Goal: Task Accomplishment & Management: Manage account settings

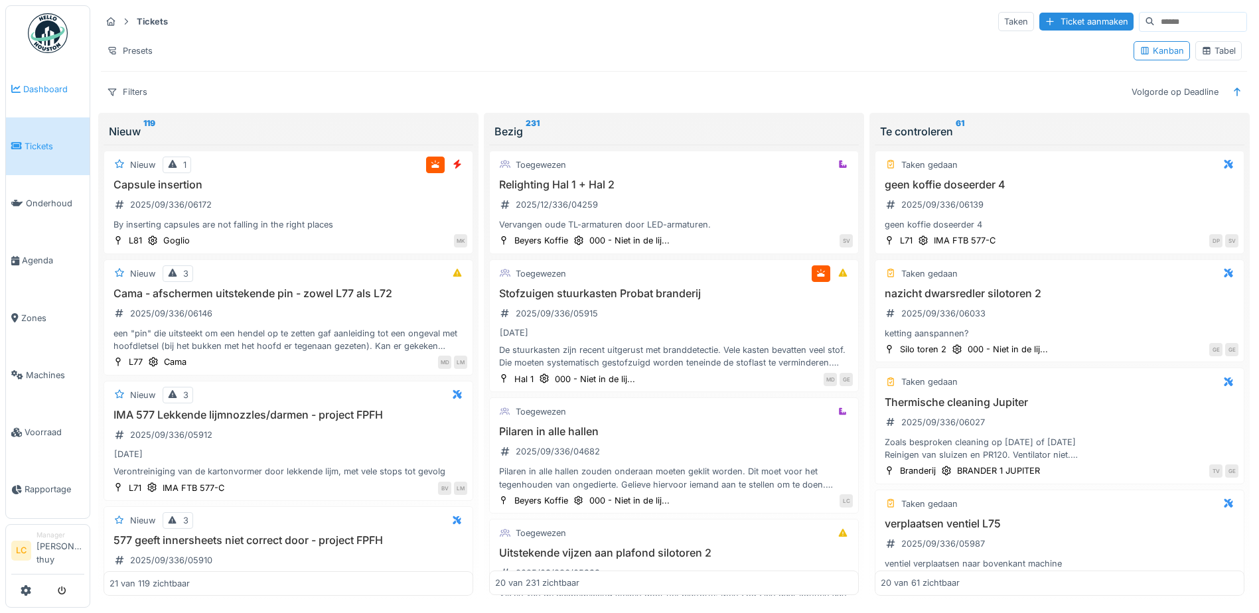
click at [35, 90] on span "Dashboard" at bounding box center [53, 89] width 61 height 13
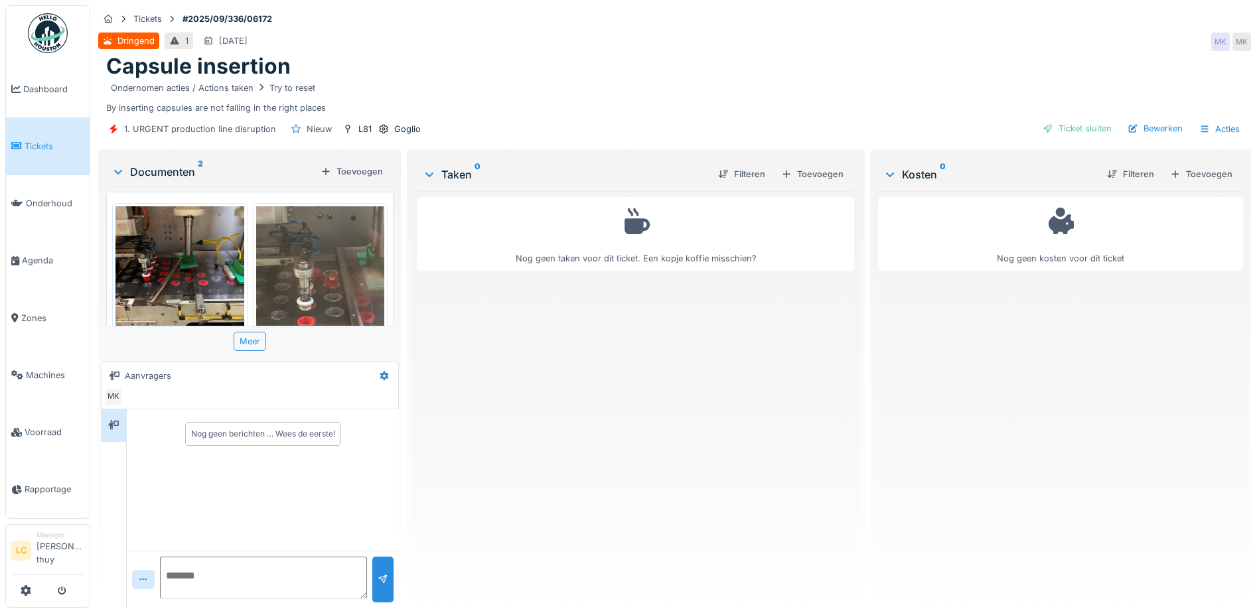
click at [305, 301] on img at bounding box center [320, 291] width 129 height 171
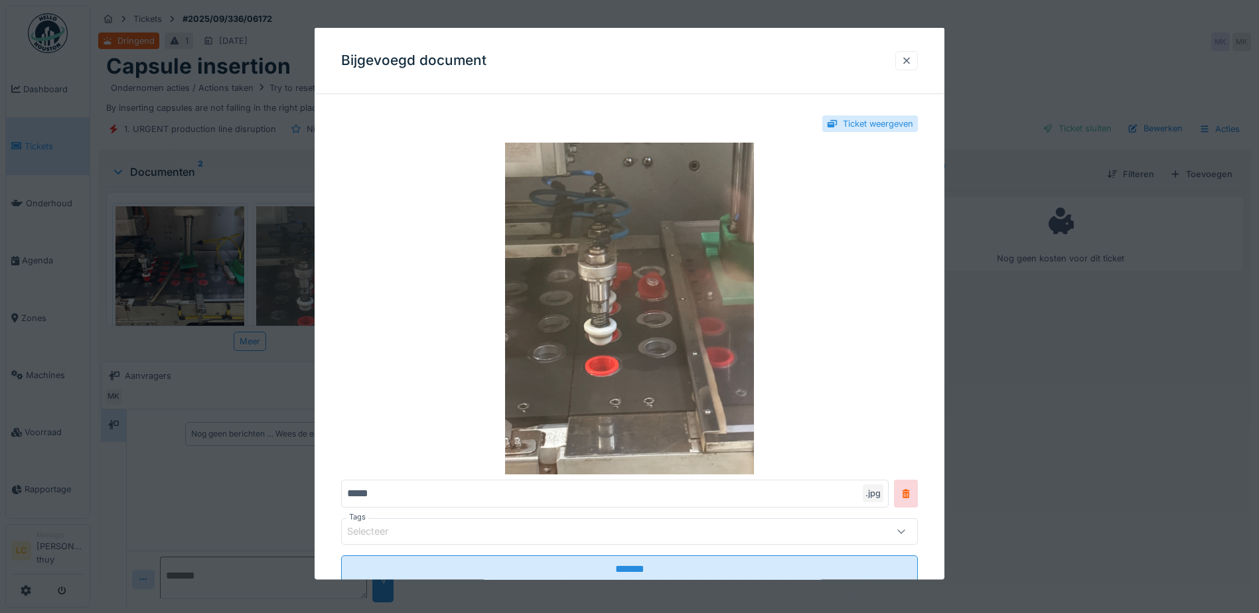
click at [908, 60] on div at bounding box center [906, 60] width 11 height 13
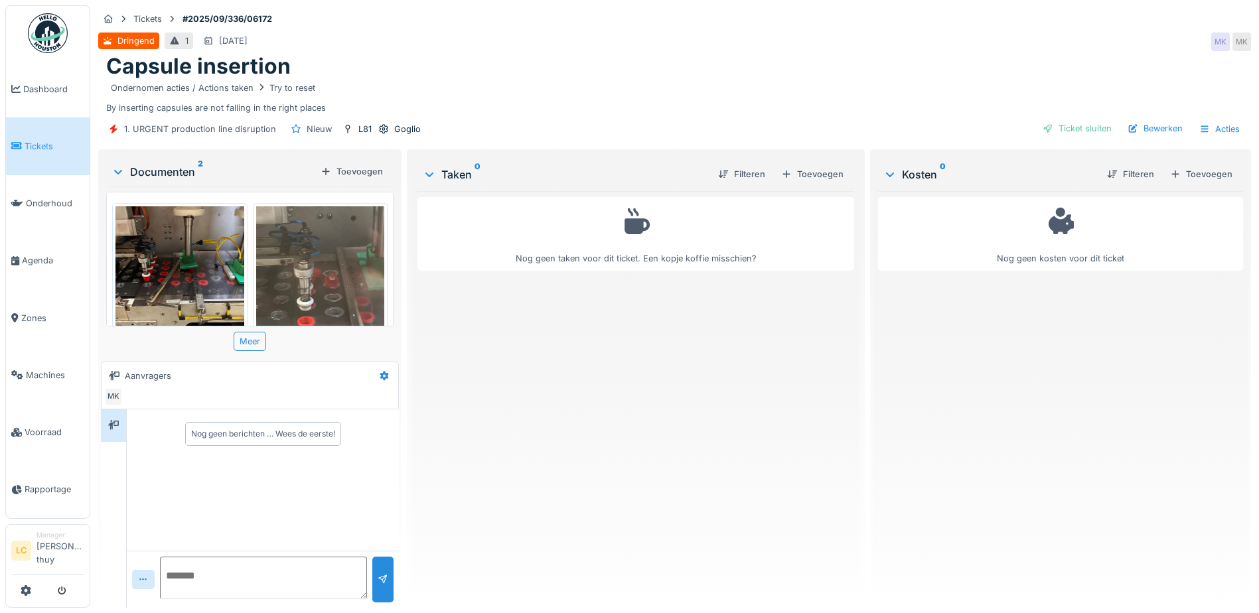
click at [163, 300] on img at bounding box center [179, 291] width 129 height 171
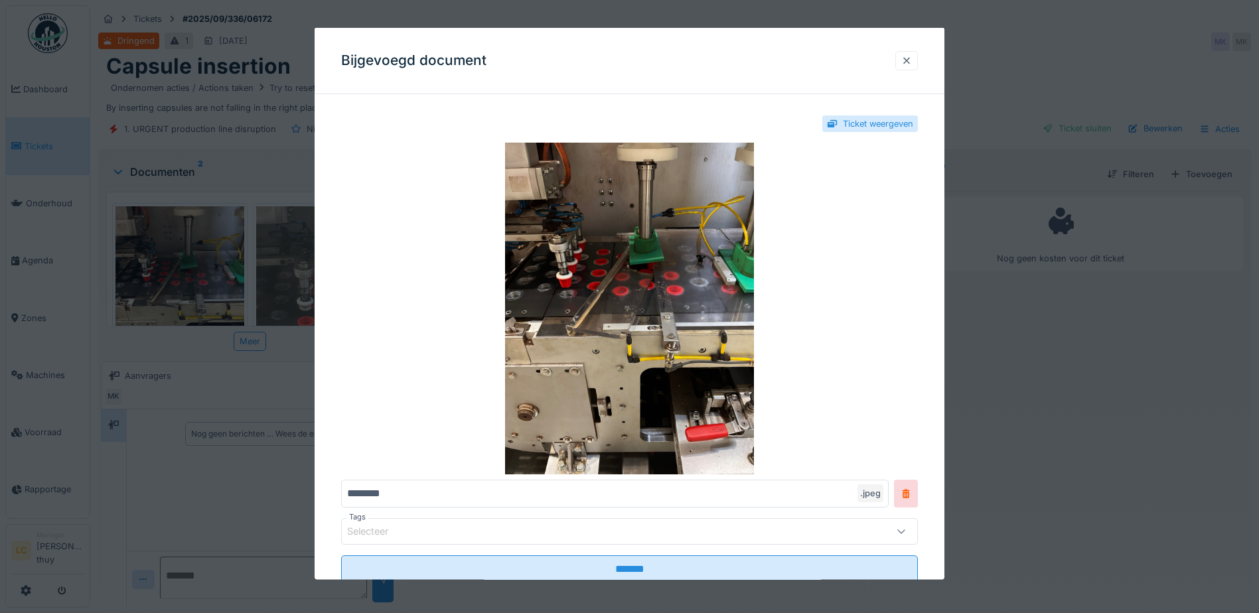
click at [910, 66] on div at bounding box center [906, 60] width 11 height 13
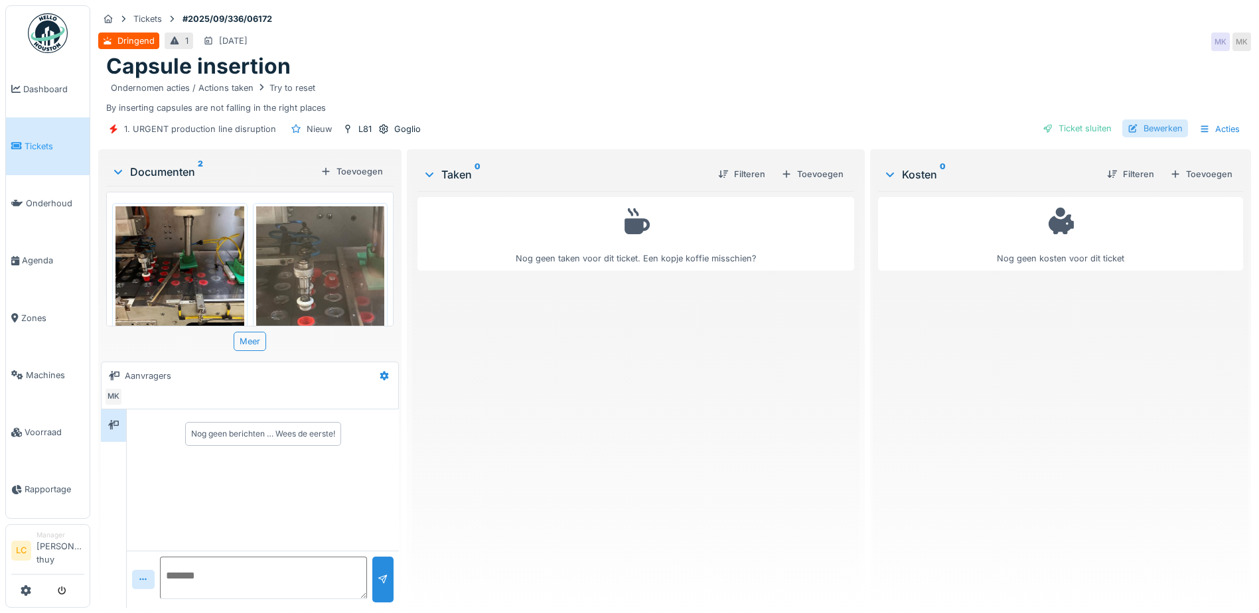
click at [1135, 133] on div "Bewerken" at bounding box center [1155, 128] width 66 height 18
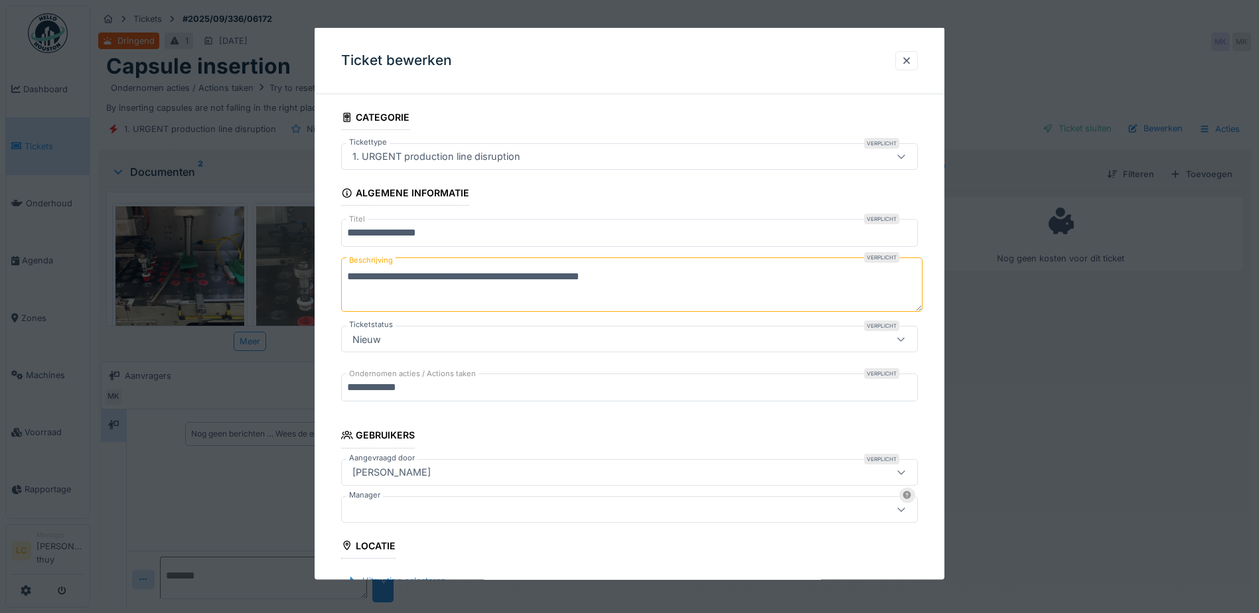
click at [426, 504] on div at bounding box center [595, 509] width 497 height 15
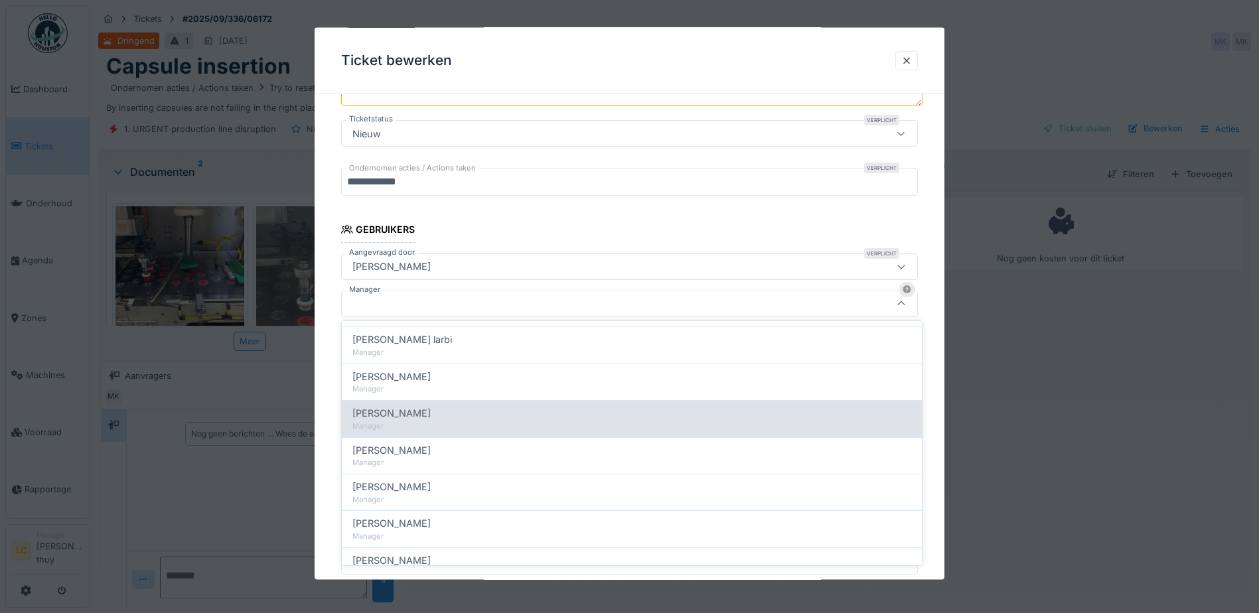
scroll to position [398, 0]
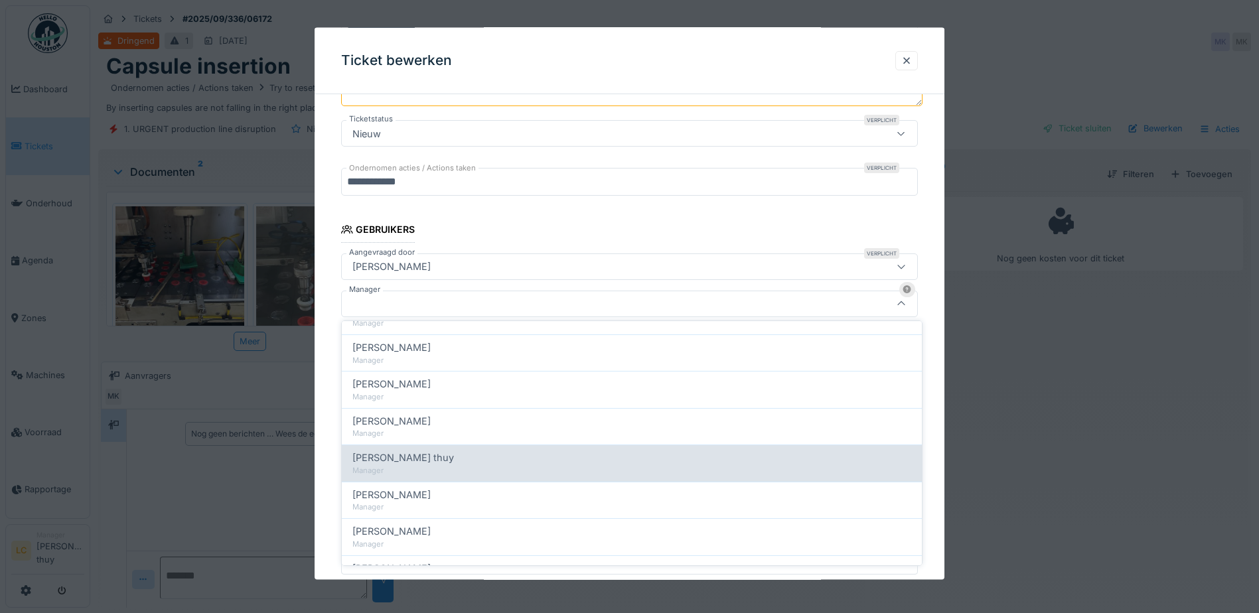
click at [445, 469] on div "Manager" at bounding box center [631, 470] width 559 height 11
type input "****"
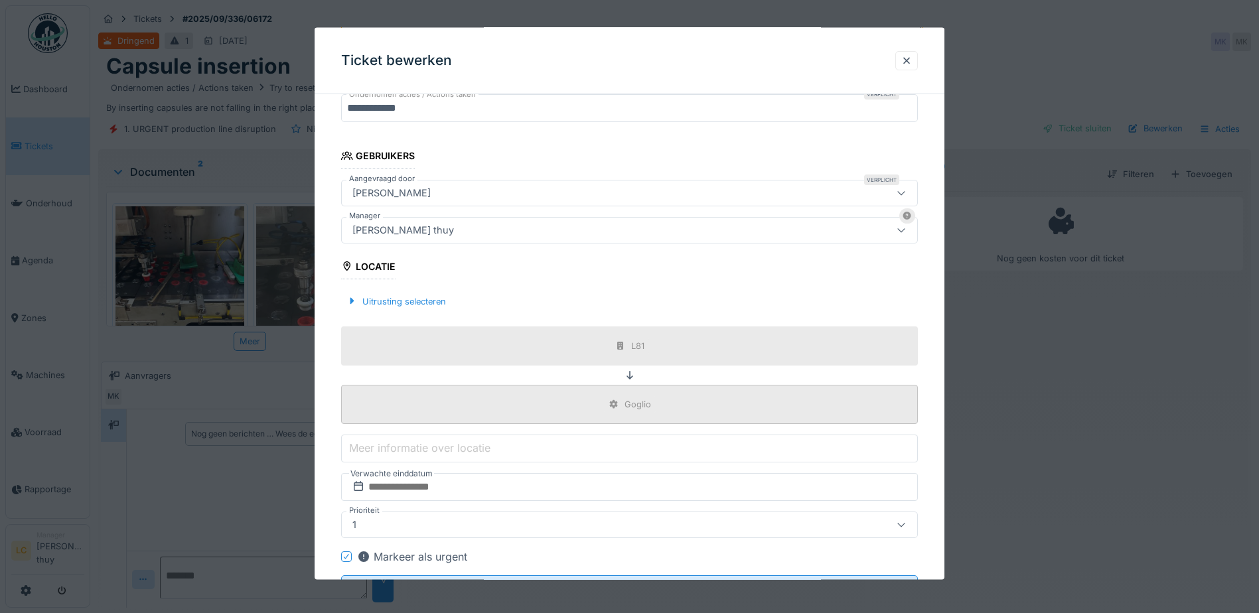
scroll to position [340, 0]
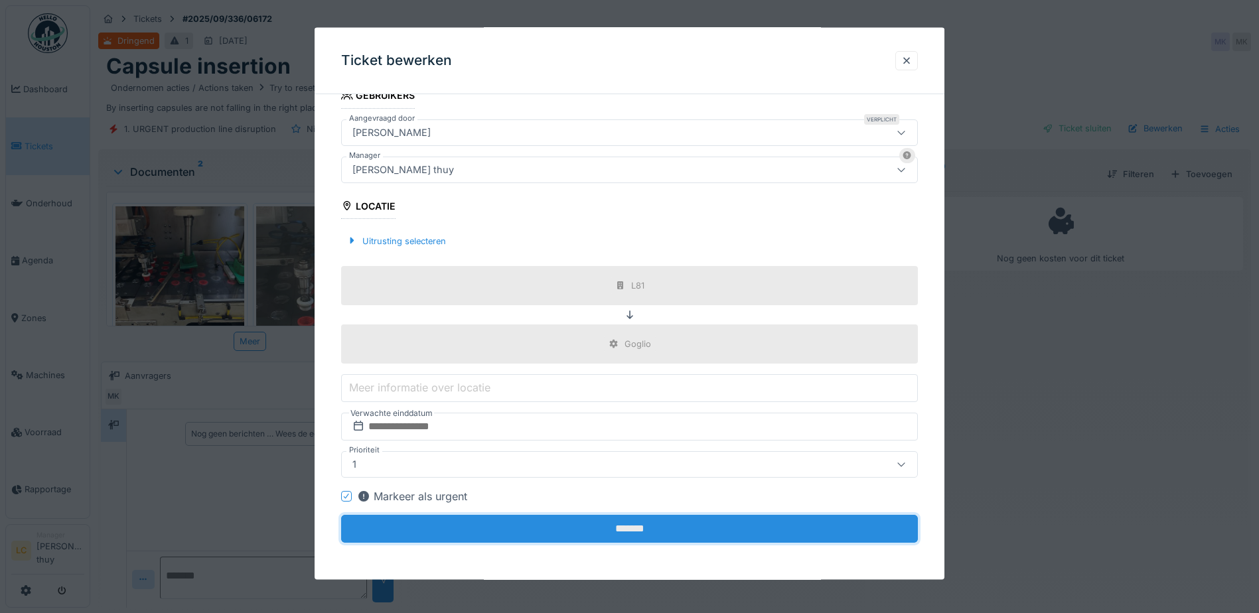
click at [504, 517] on input "*******" at bounding box center [629, 529] width 577 height 28
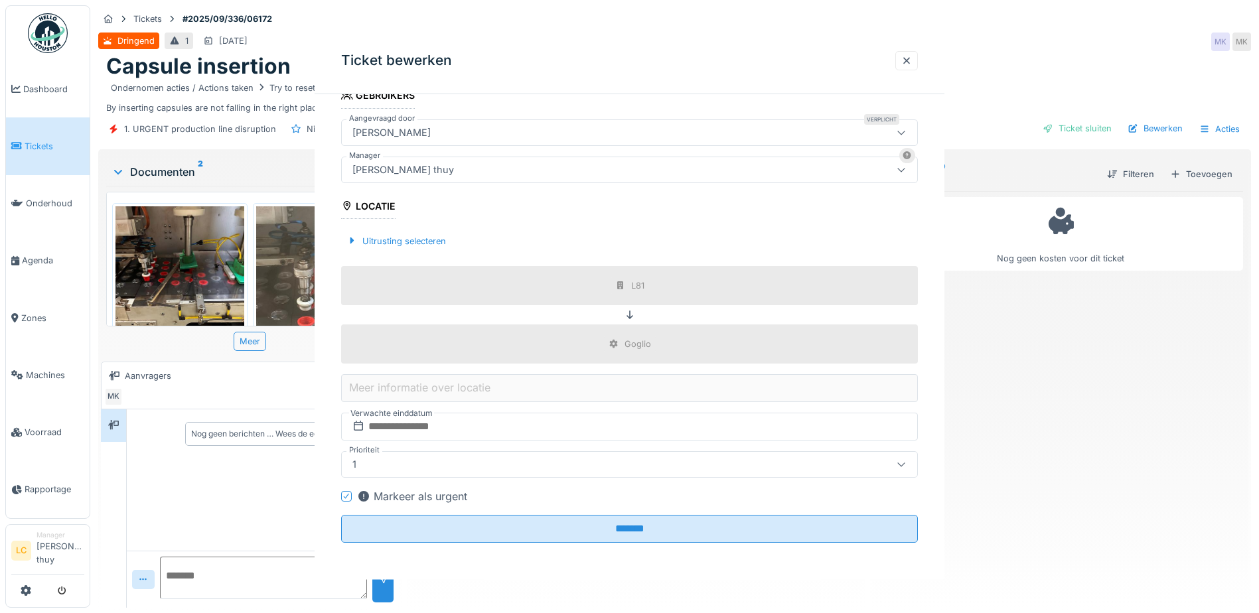
scroll to position [0, 0]
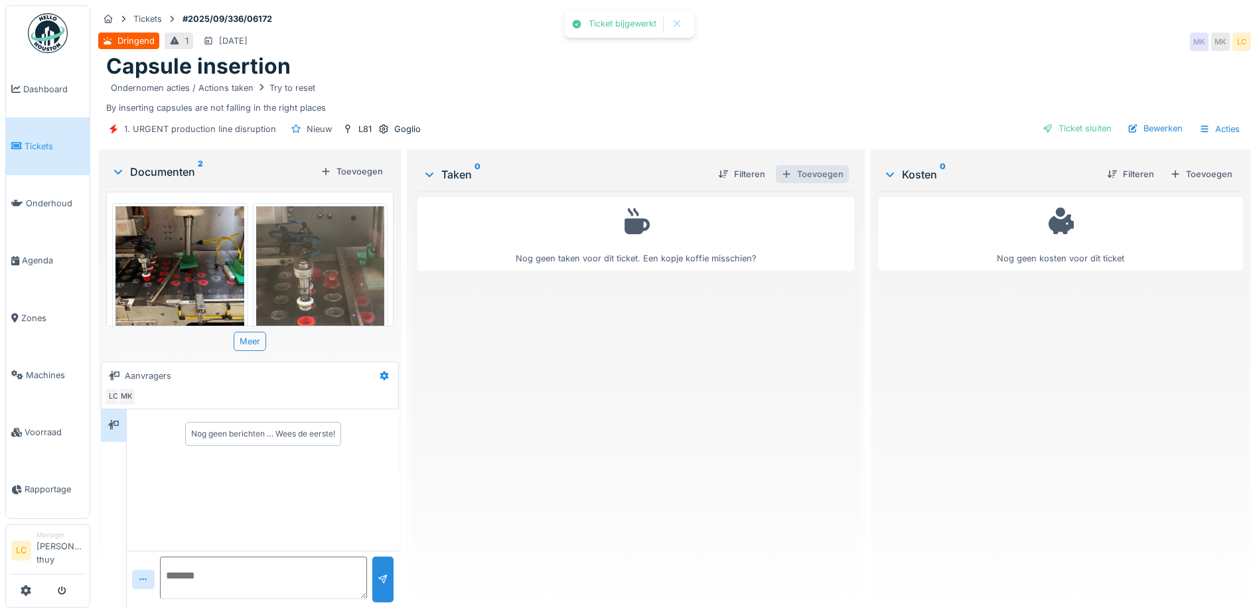
click at [818, 172] on div "Toevoegen" at bounding box center [812, 174] width 73 height 18
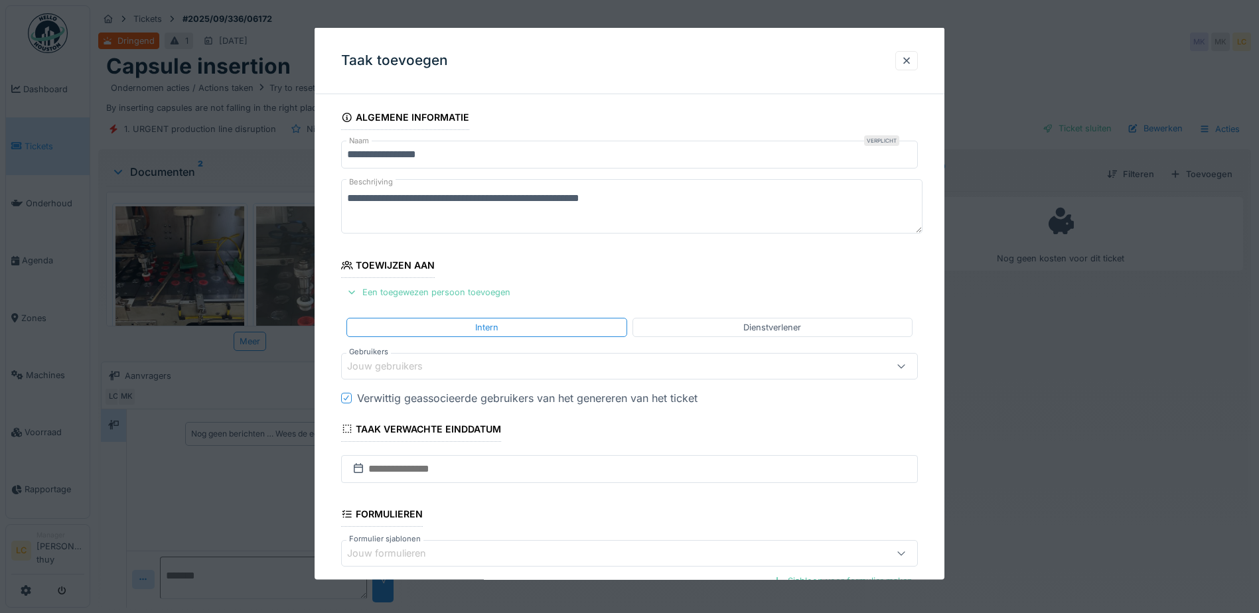
click at [470, 293] on div "Een toegewezen persoon toevoegen" at bounding box center [428, 292] width 174 height 18
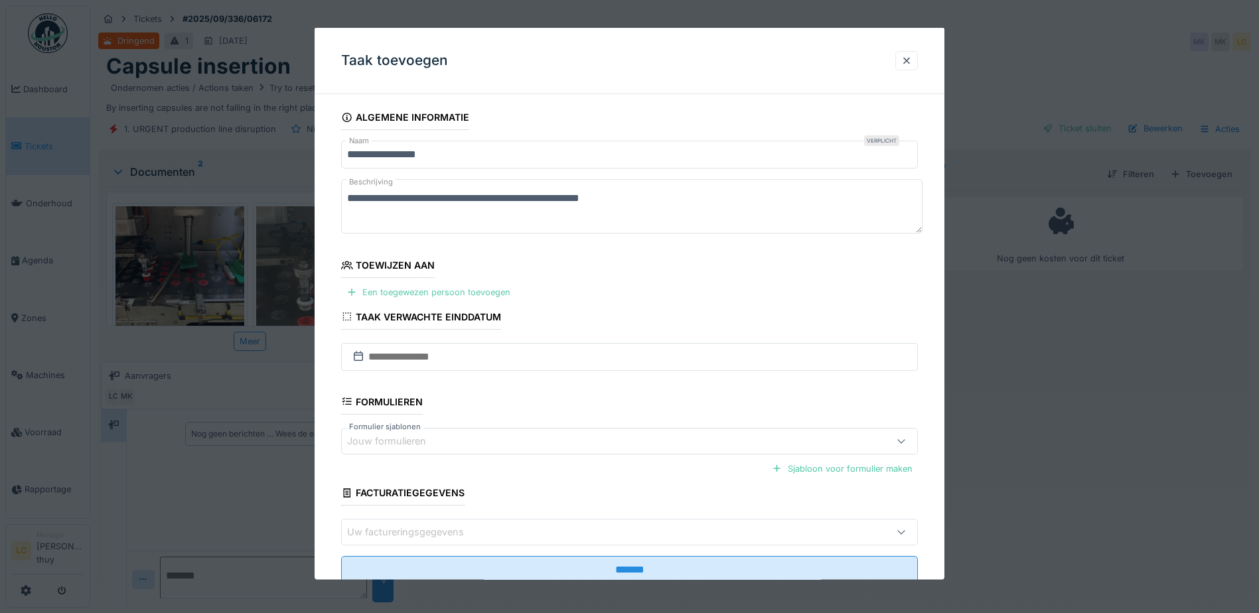
click at [470, 293] on div "Een toegewezen persoon toevoegen" at bounding box center [428, 292] width 174 height 18
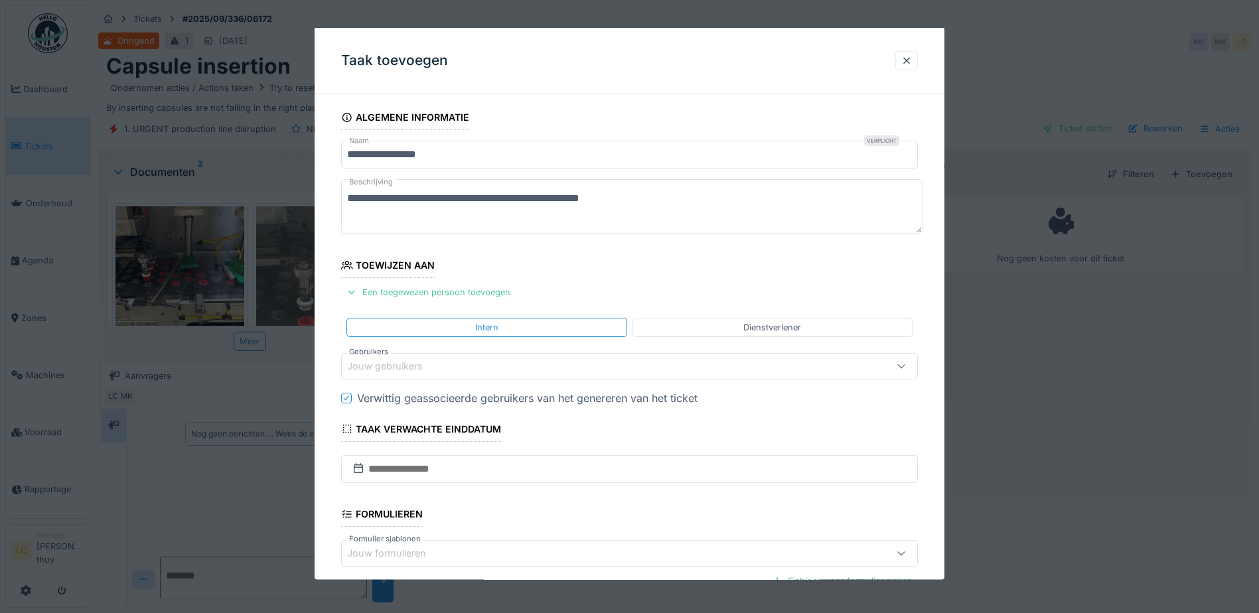
click at [427, 365] on div "Jouw gebruikers" at bounding box center [394, 366] width 94 height 15
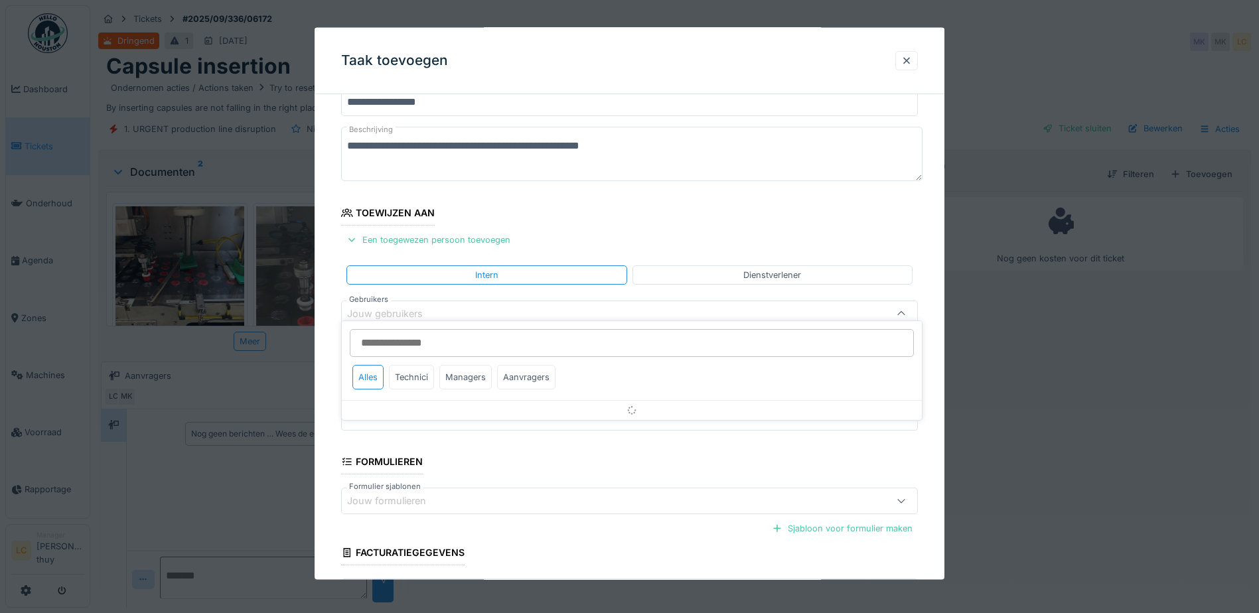
scroll to position [62, 0]
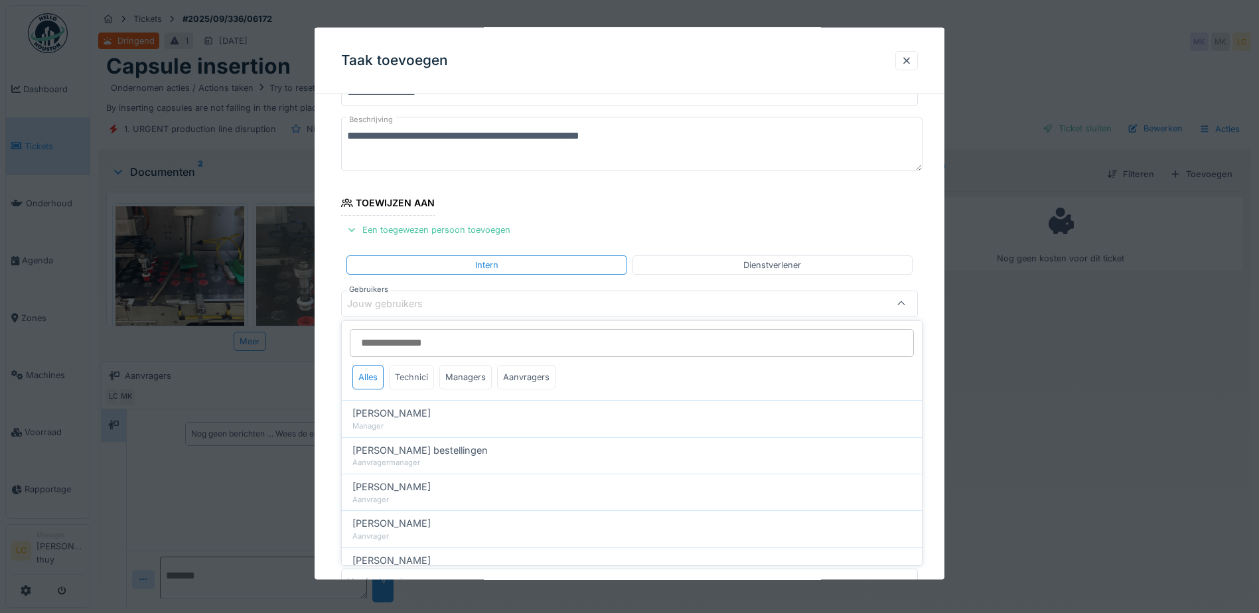
click at [423, 376] on div "Technici" at bounding box center [411, 377] width 45 height 25
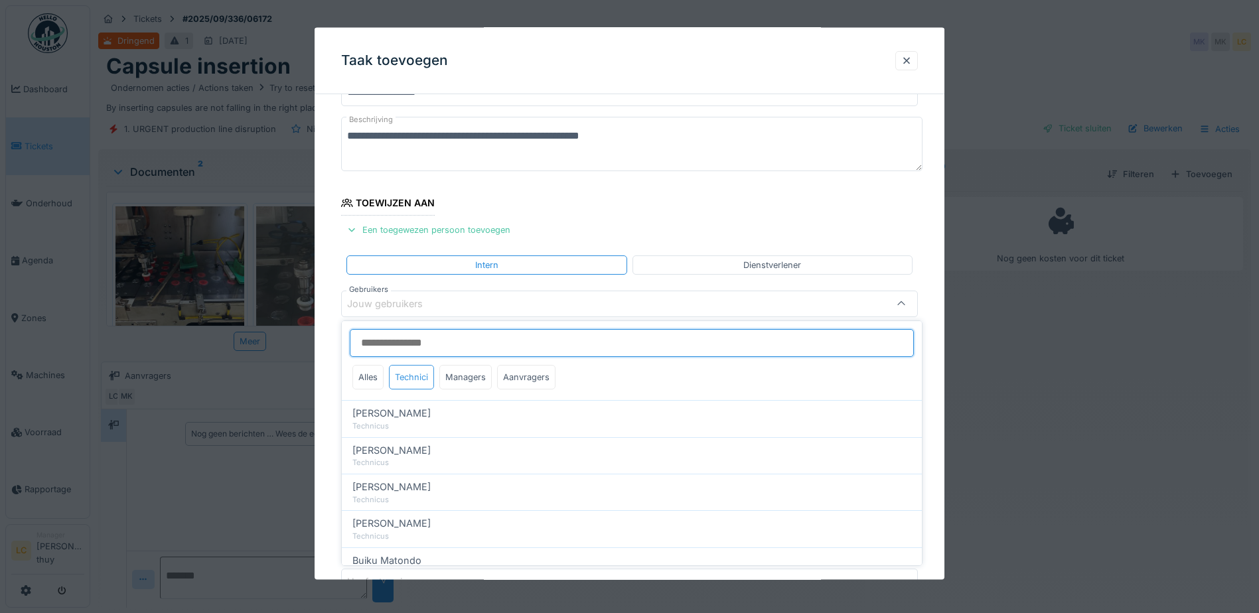
scroll to position [133, 0]
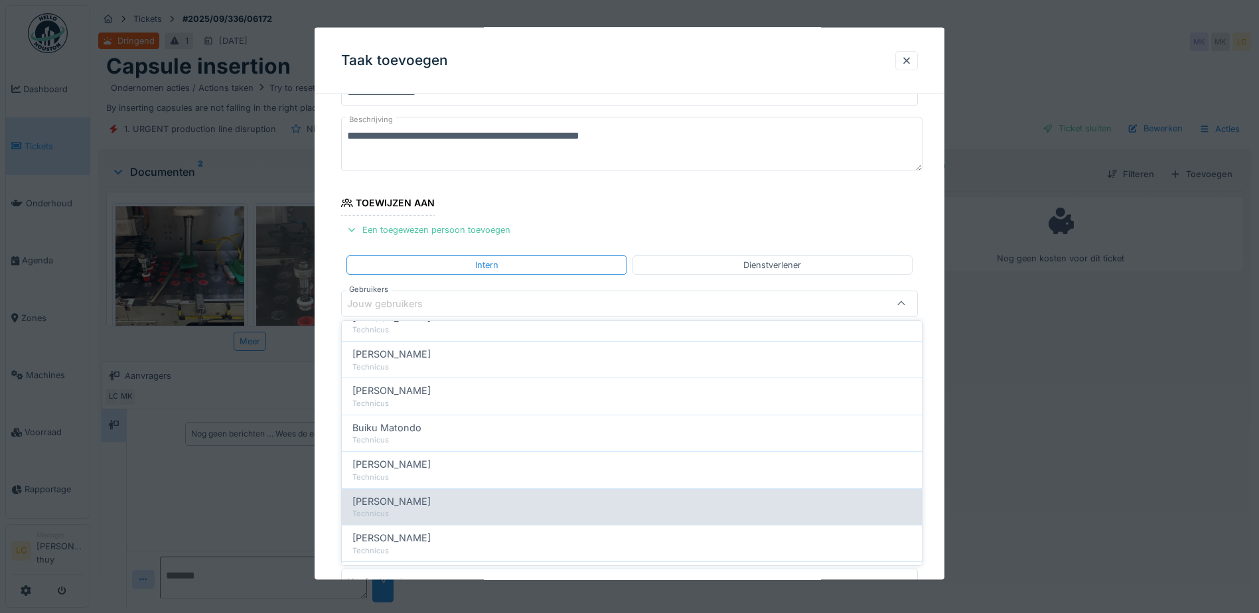
click at [399, 498] on span "Damian Olejnik" at bounding box center [391, 501] width 78 height 15
type input "****"
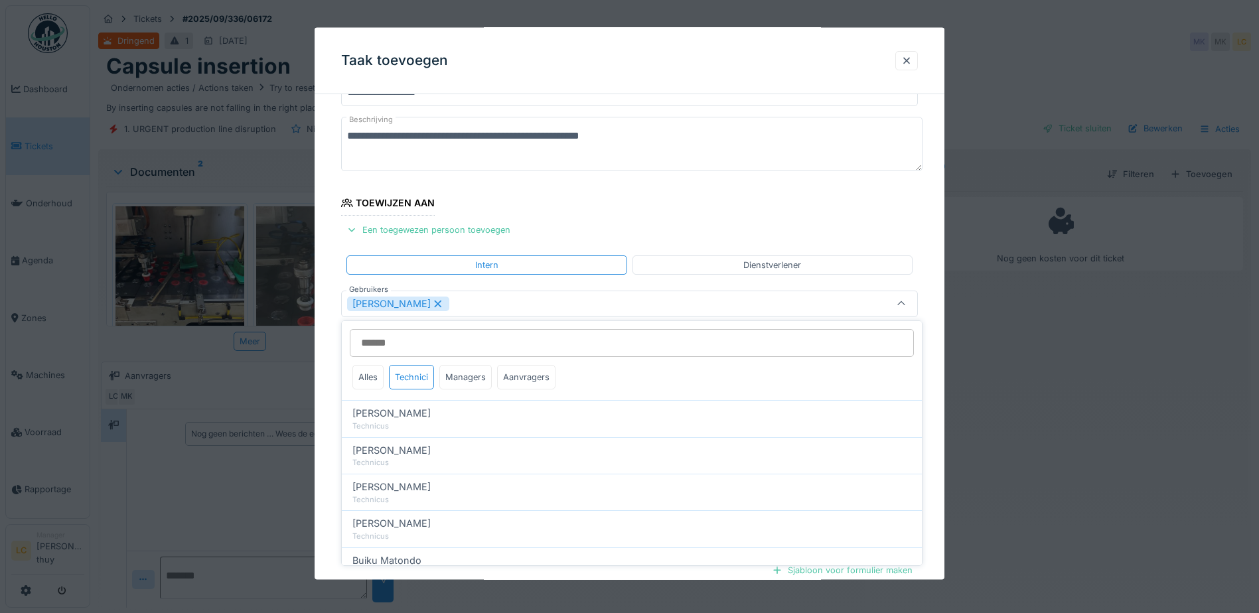
click at [542, 212] on fieldset "**********" at bounding box center [629, 369] width 577 height 654
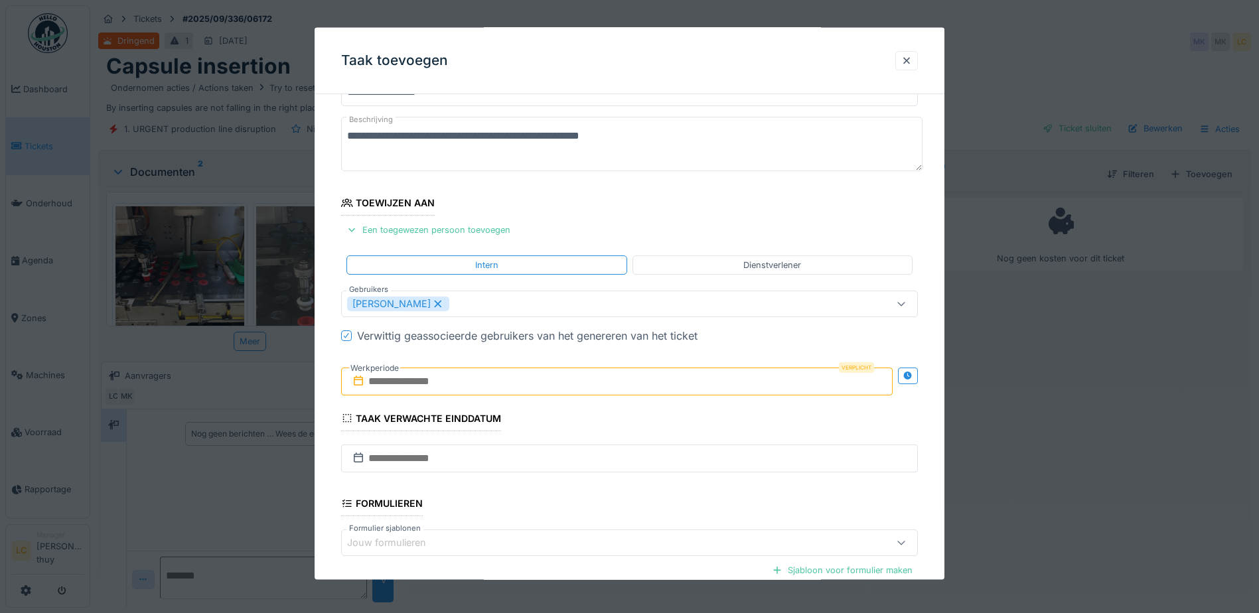
click at [464, 378] on input "text" at bounding box center [616, 381] width 551 height 28
click at [660, 471] on div "6" at bounding box center [663, 467] width 18 height 19
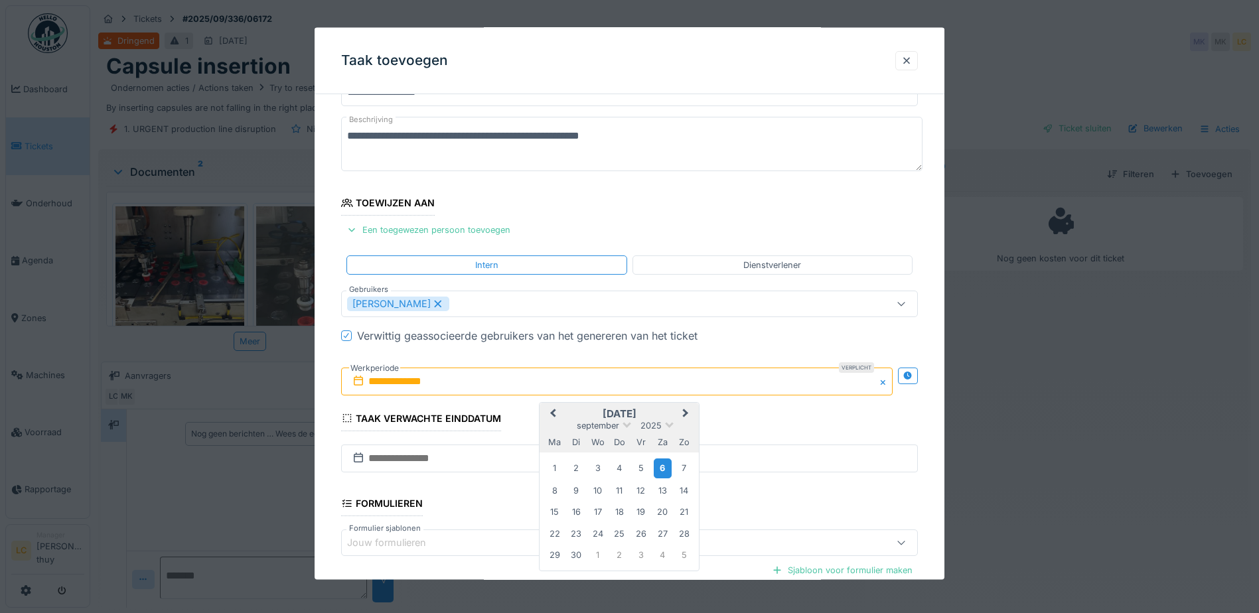
click at [660, 471] on div "6" at bounding box center [663, 467] width 18 height 19
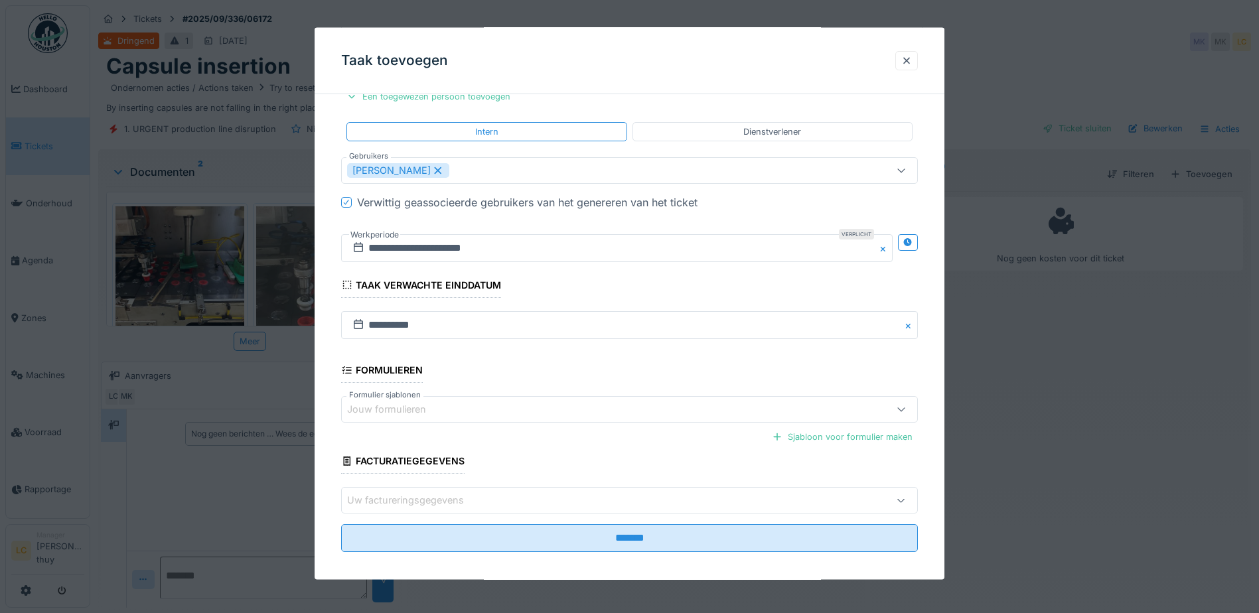
scroll to position [205, 0]
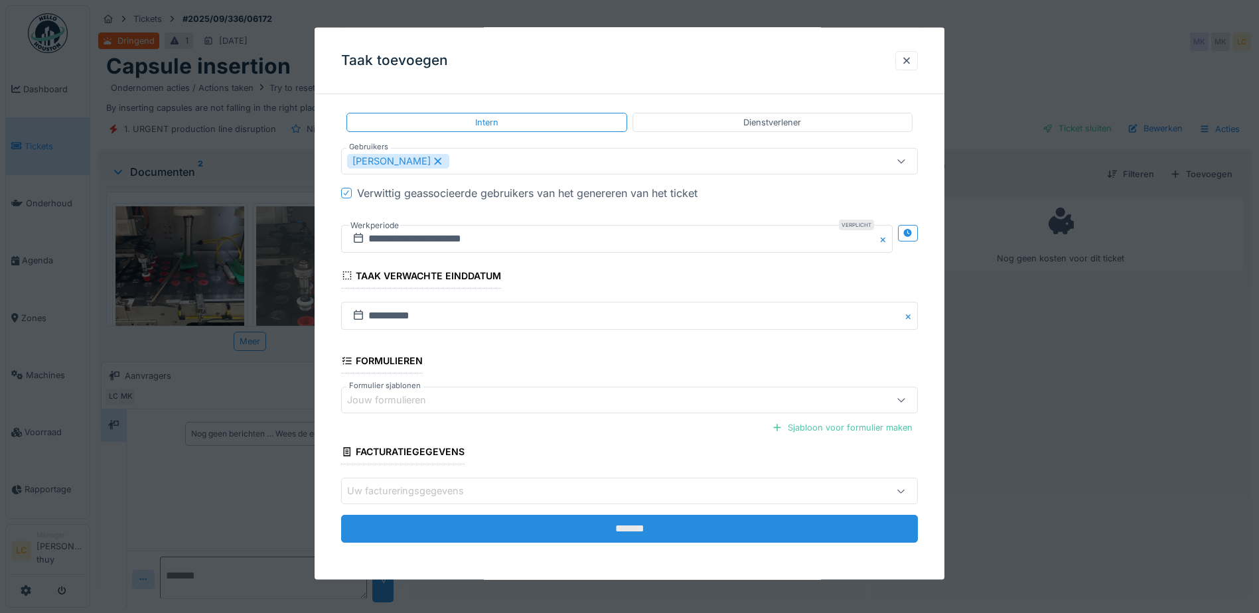
click at [628, 528] on input "*******" at bounding box center [629, 529] width 577 height 28
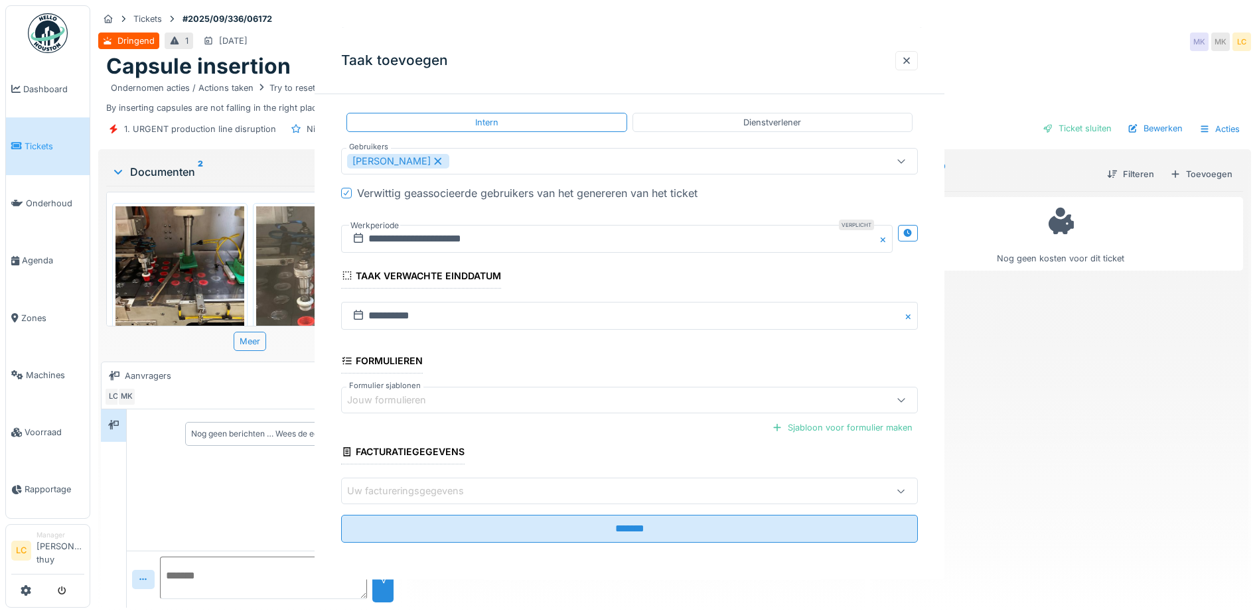
scroll to position [0, 0]
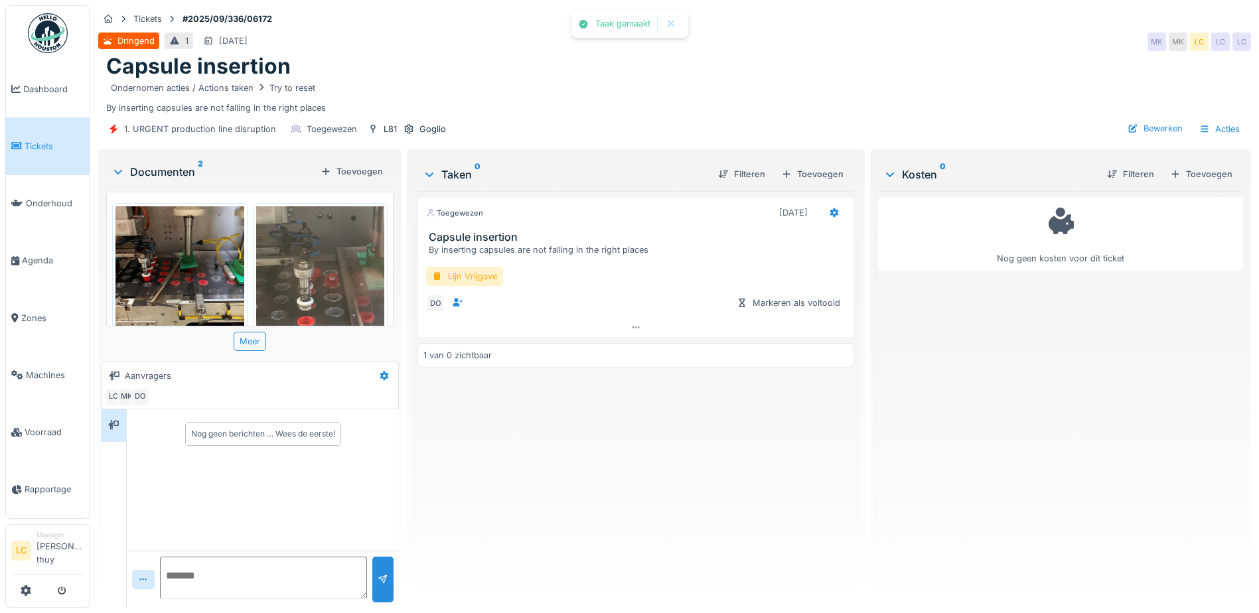
click at [614, 482] on div "Toegewezen 6-9-2025 Capsule insertion By inserting capsules are not falling in …" at bounding box center [635, 394] width 437 height 406
click at [47, 31] on img at bounding box center [48, 33] width 40 height 40
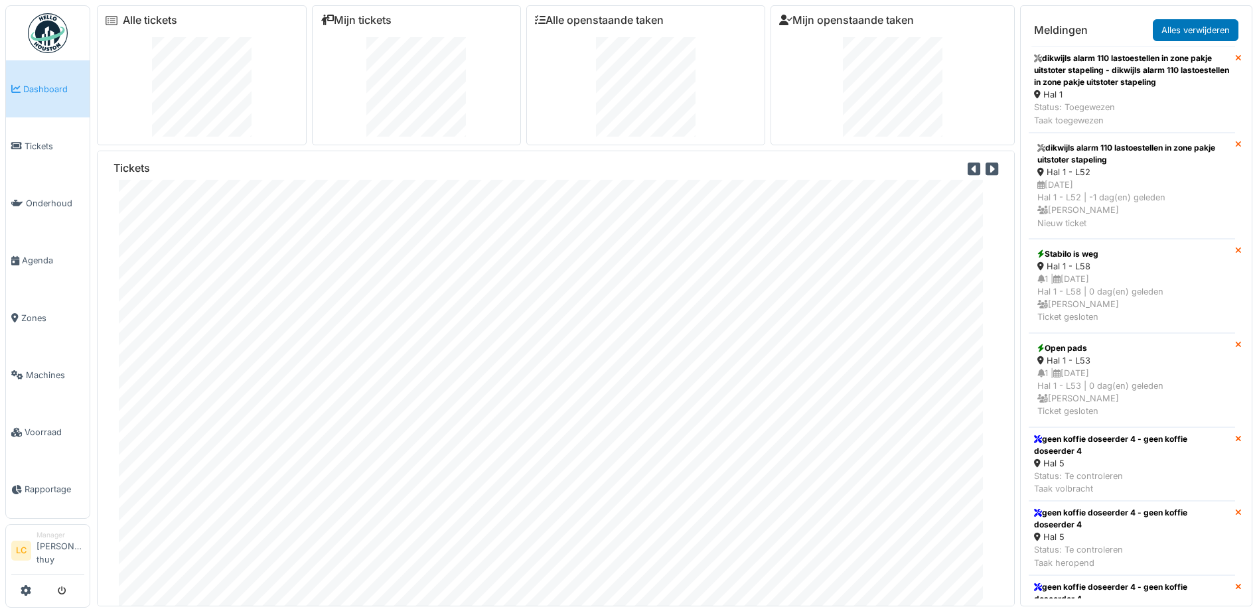
click at [54, 86] on span "Dashboard" at bounding box center [53, 89] width 61 height 13
click at [56, 40] on img at bounding box center [48, 33] width 40 height 40
